Goal: Task Accomplishment & Management: Use online tool/utility

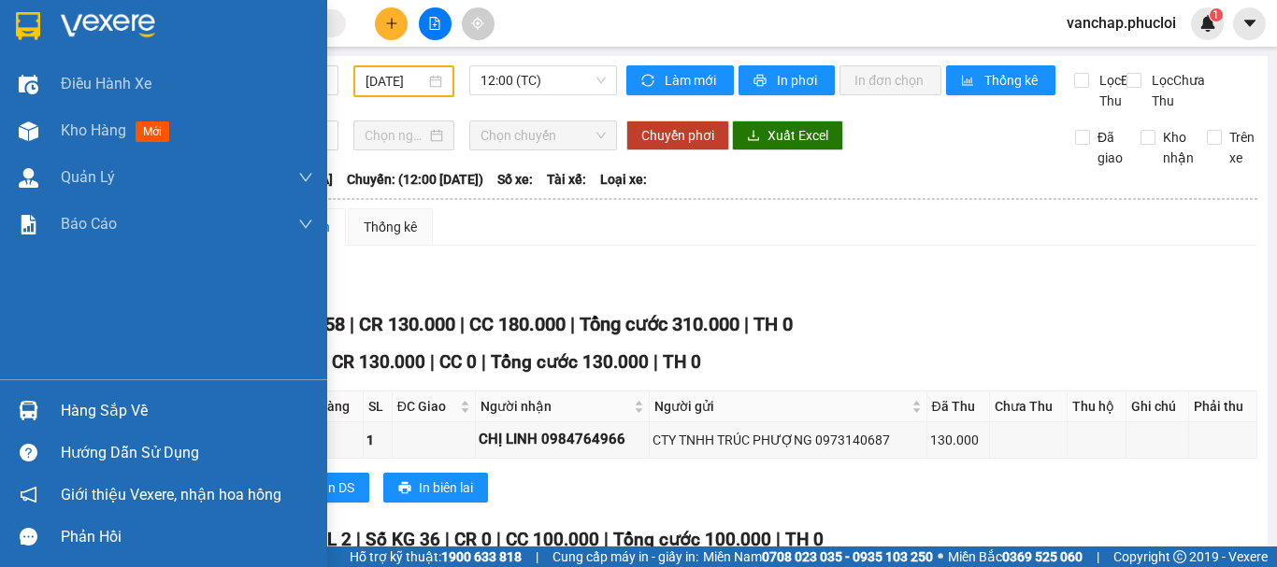
click at [72, 18] on img at bounding box center [108, 26] width 94 height 28
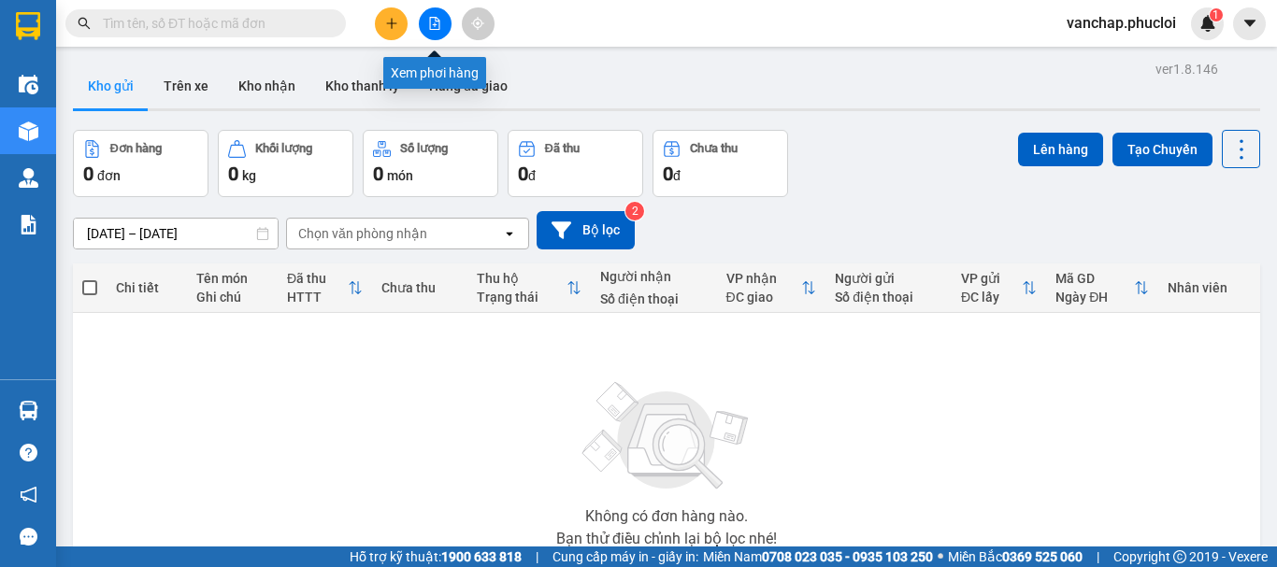
click at [430, 38] on button at bounding box center [435, 23] width 33 height 33
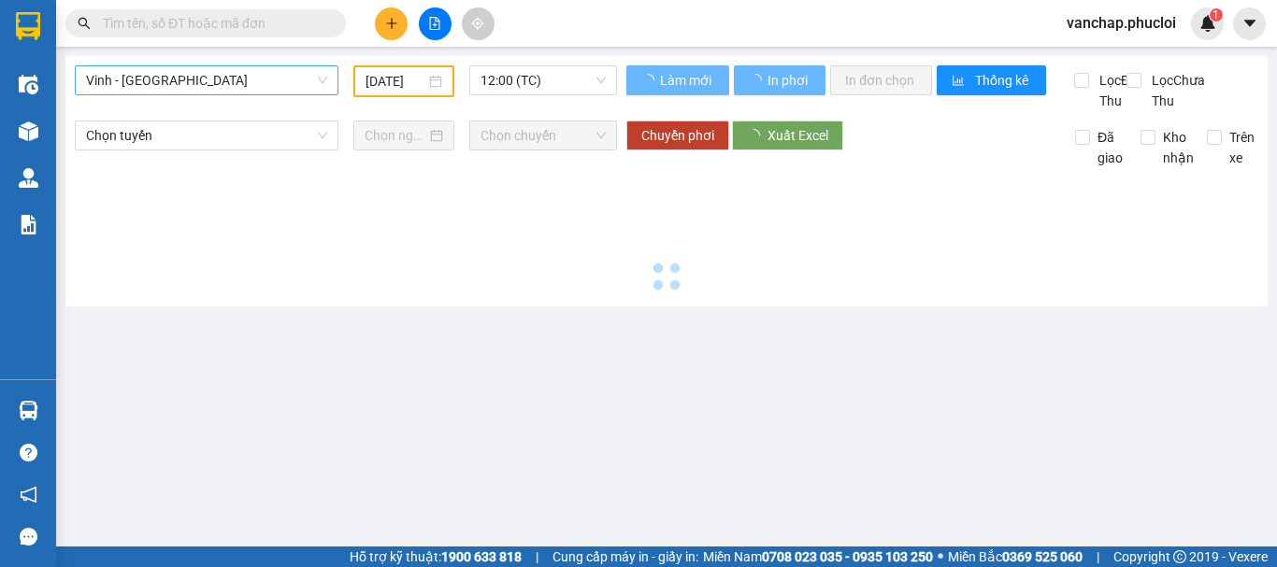
type input "[DATE]"
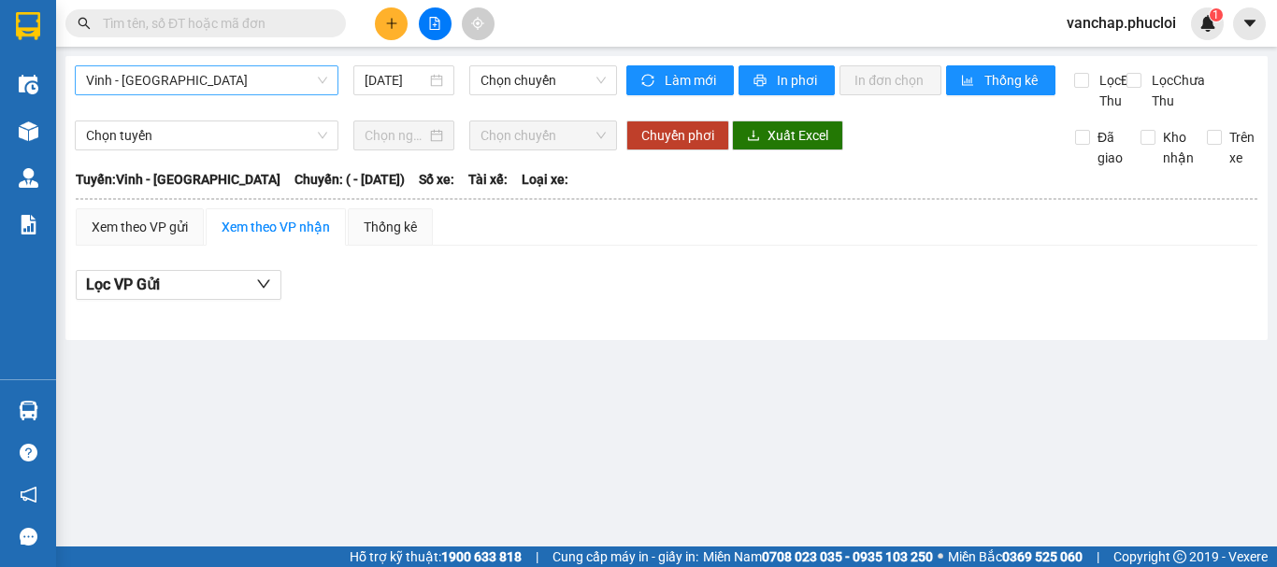
click at [113, 82] on span "Vinh - [GEOGRAPHIC_DATA]" at bounding box center [206, 80] width 241 height 28
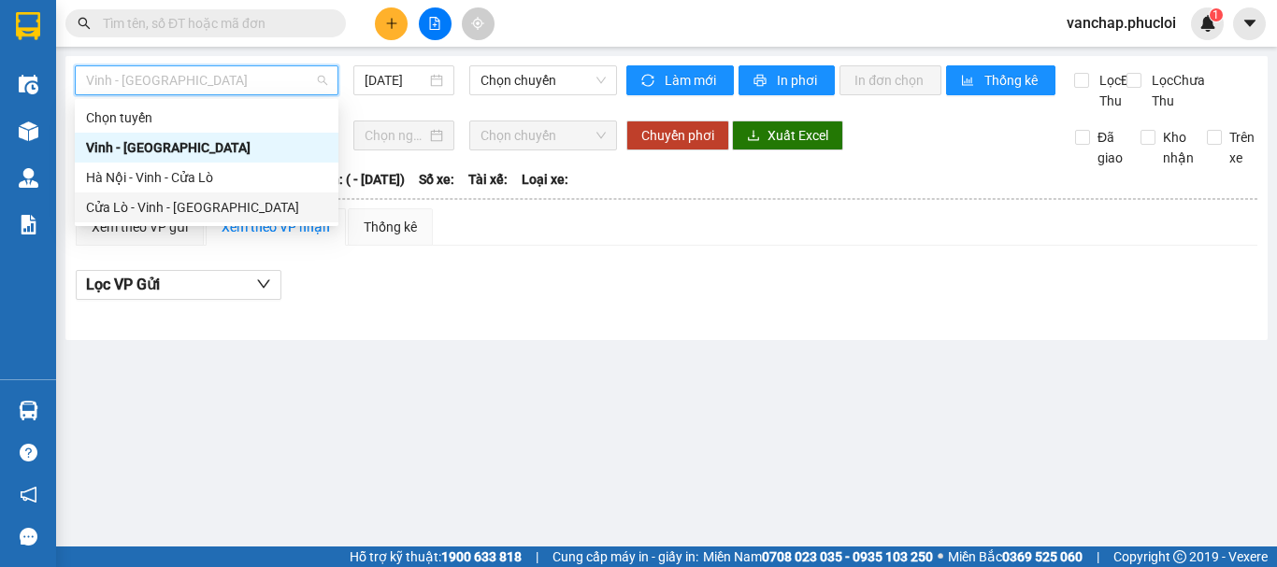
click at [126, 222] on div "Cửa Lò - Vinh - [GEOGRAPHIC_DATA]" at bounding box center [207, 208] width 264 height 30
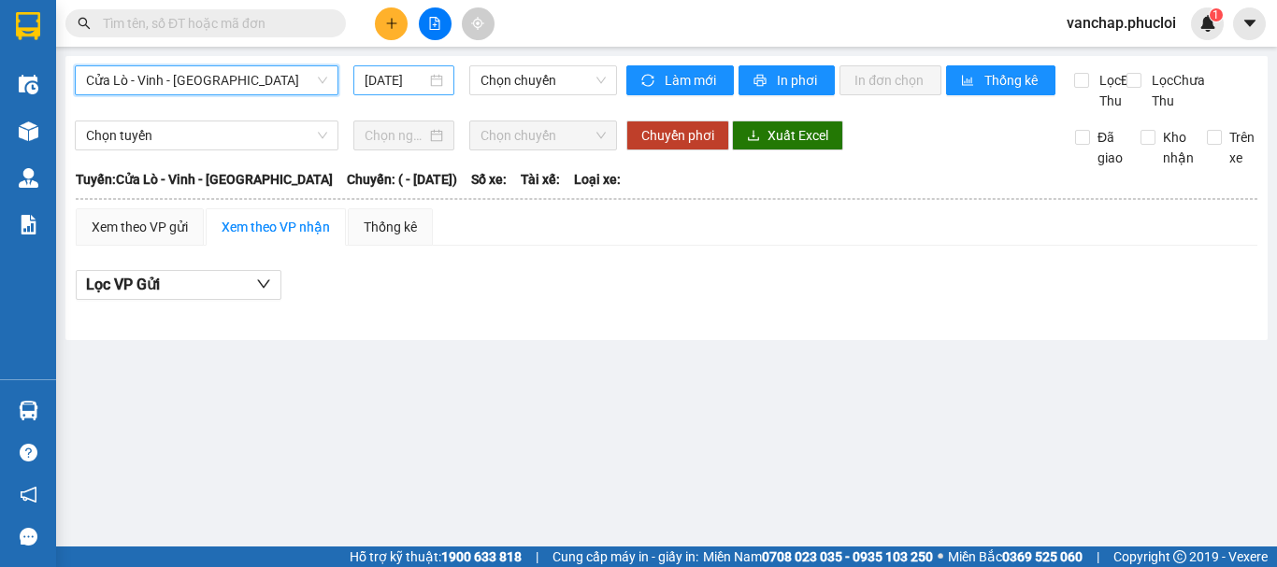
click at [446, 80] on div "[DATE]" at bounding box center [403, 80] width 101 height 30
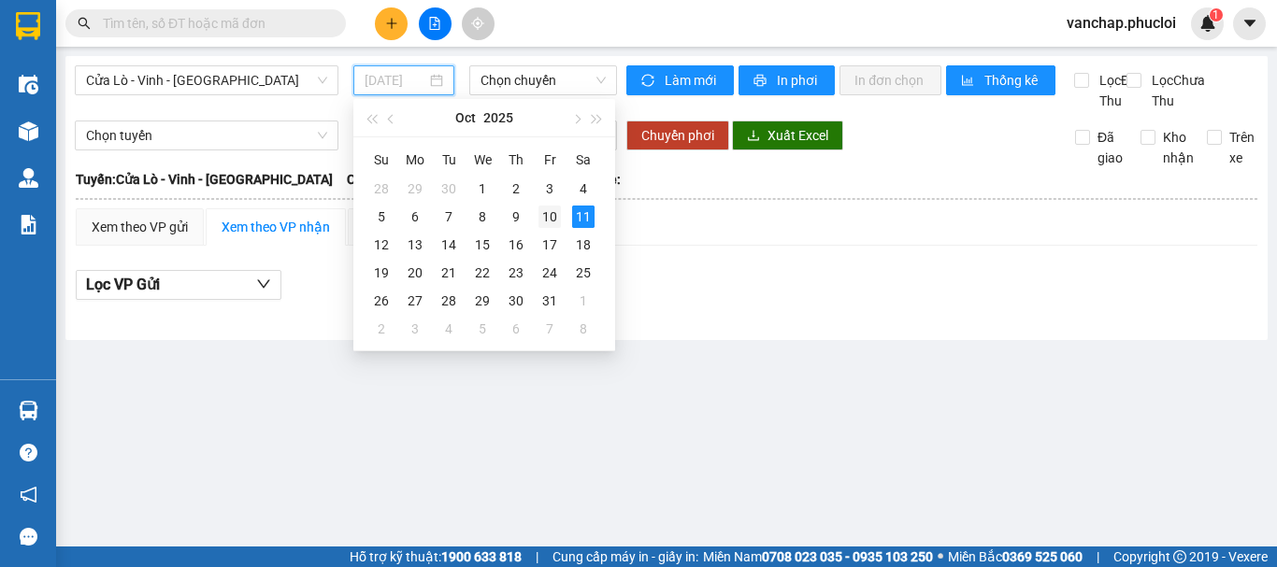
click at [543, 214] on div "10" at bounding box center [549, 217] width 22 height 22
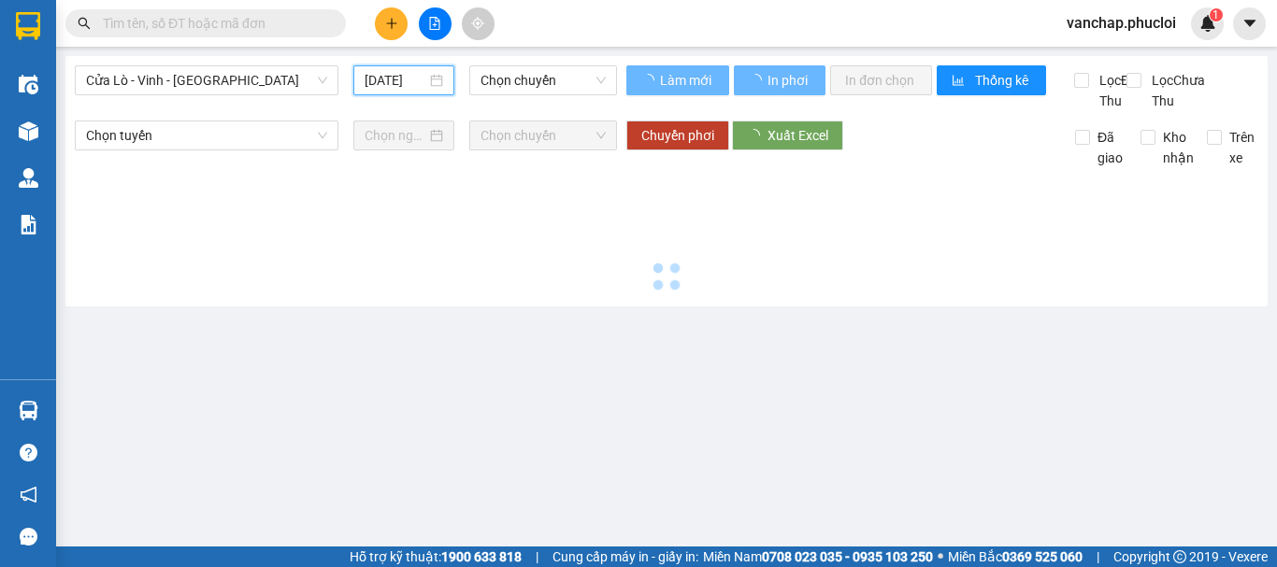
type input "[DATE]"
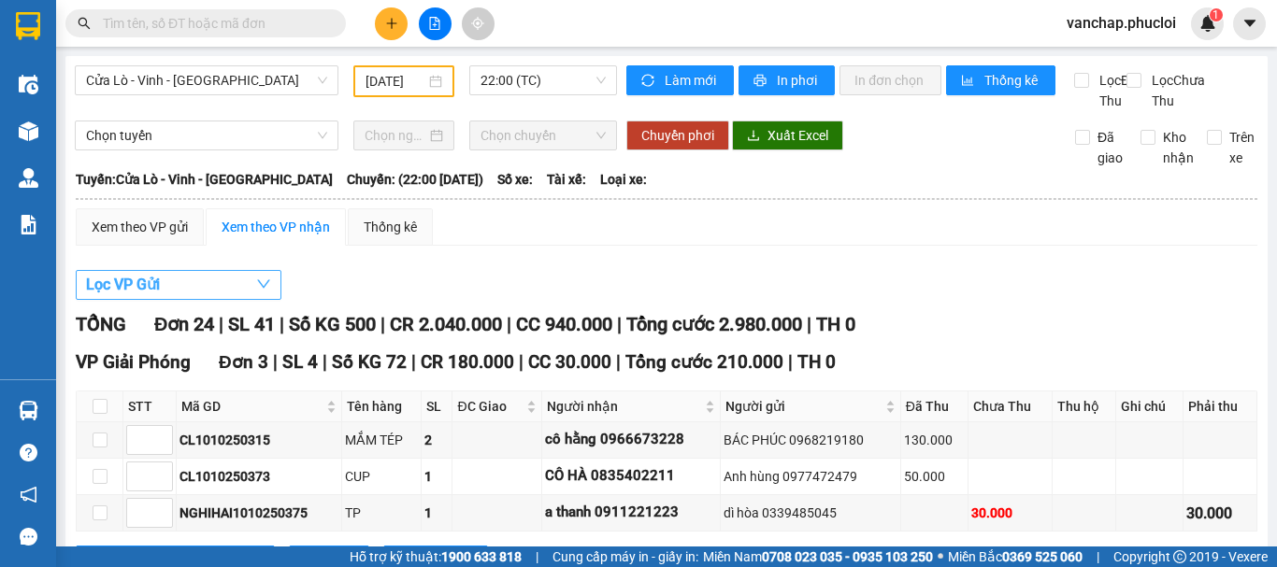
click at [167, 300] on button "Lọc VP Gửi" at bounding box center [179, 285] width 206 height 30
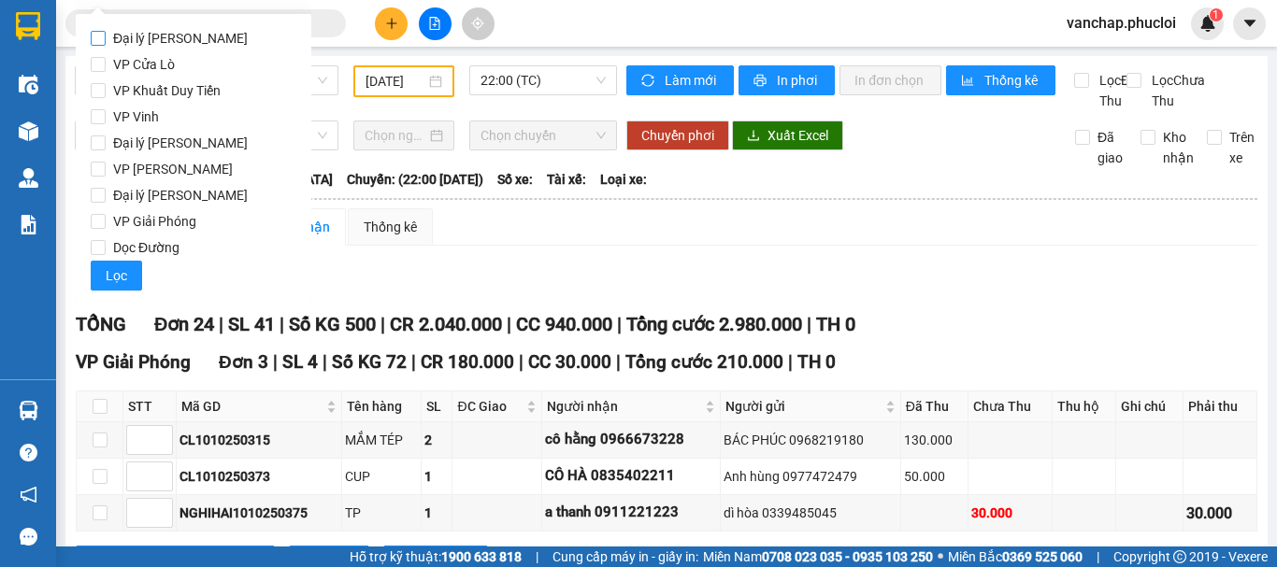
click at [105, 36] on input "Đại lý [PERSON_NAME]" at bounding box center [98, 38] width 15 height 15
checkbox input "true"
click at [124, 278] on span "Lọc" at bounding box center [116, 275] width 21 height 21
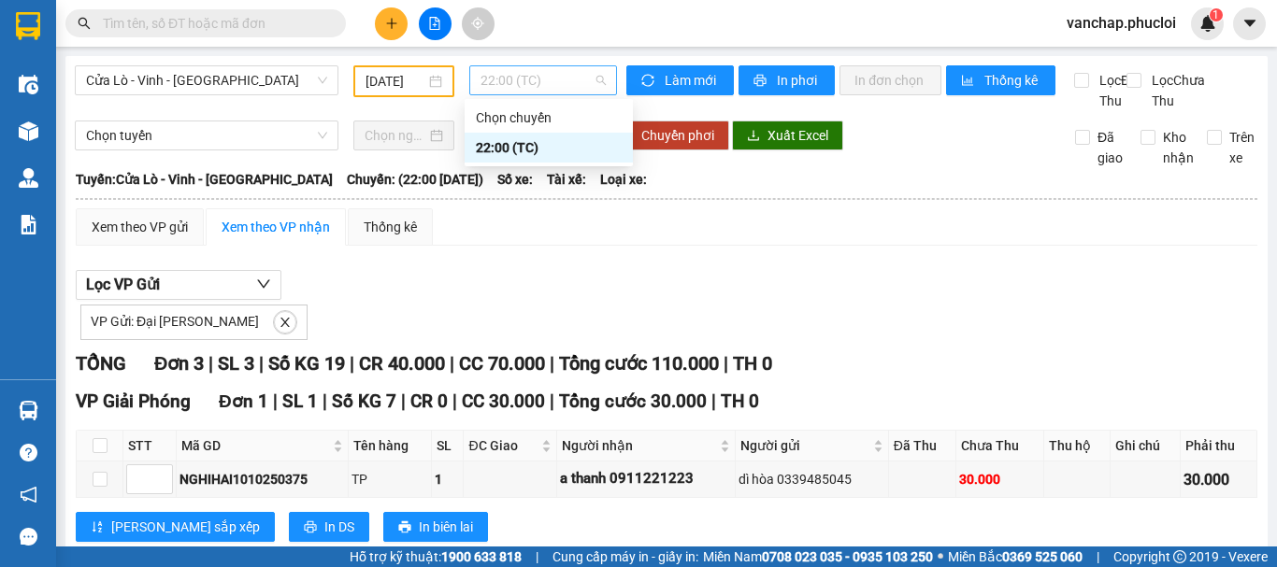
click at [579, 87] on span "22:00 (TC)" at bounding box center [542, 80] width 125 height 28
click at [275, 329] on span "close" at bounding box center [285, 322] width 21 height 13
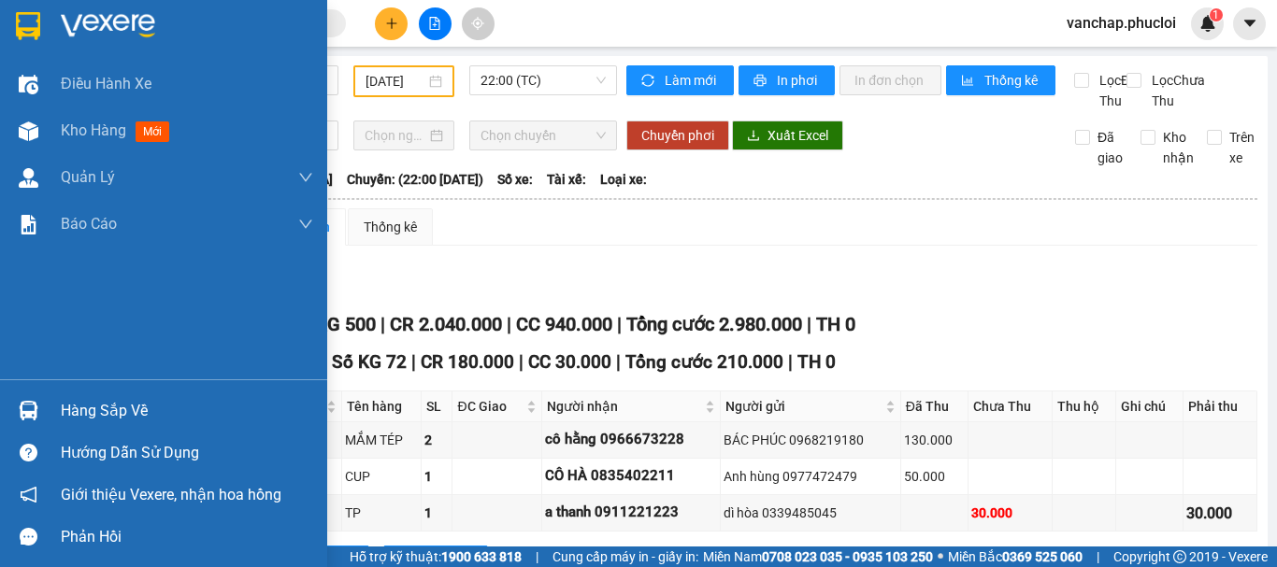
click at [93, 18] on img at bounding box center [108, 26] width 94 height 28
